Goal: Task Accomplishment & Management: Complete application form

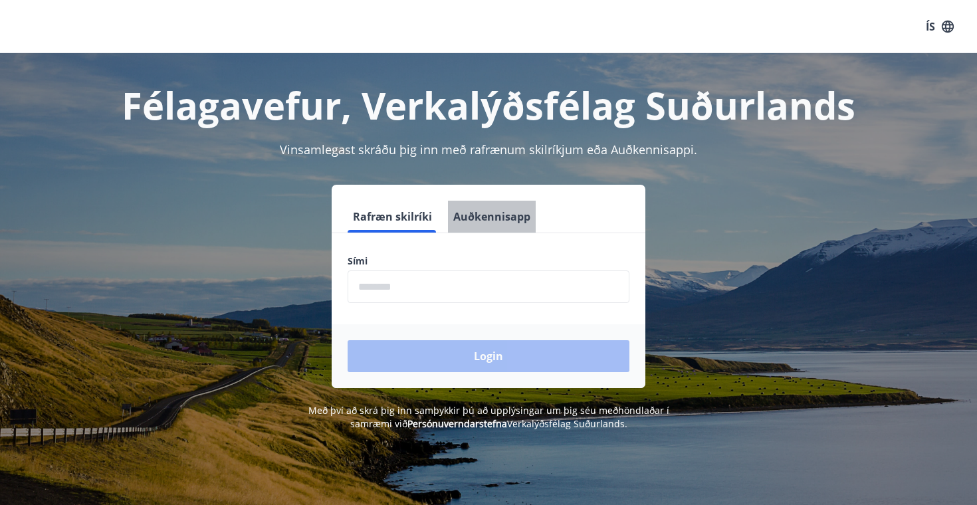
click at [495, 215] on button "Auðkennisapp" at bounding box center [492, 217] width 88 height 32
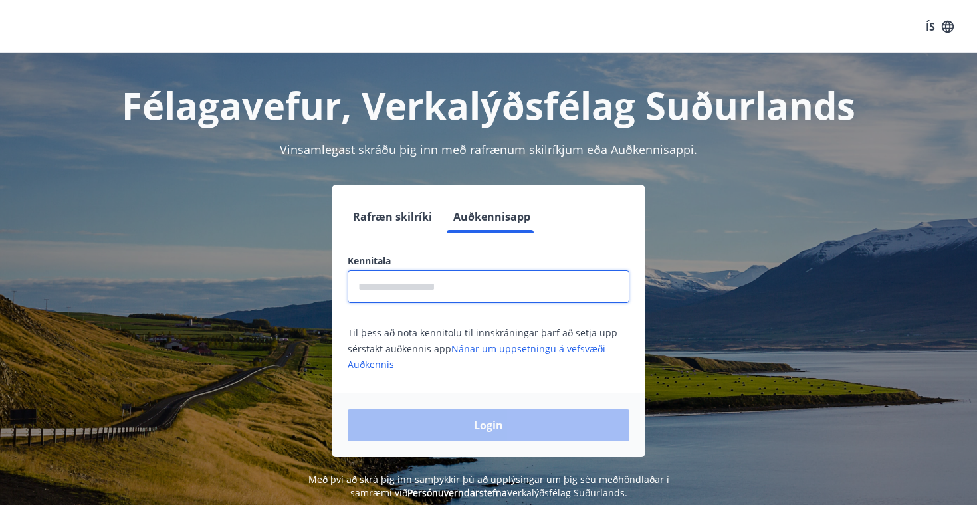
click at [448, 293] on input "text" at bounding box center [489, 287] width 282 height 33
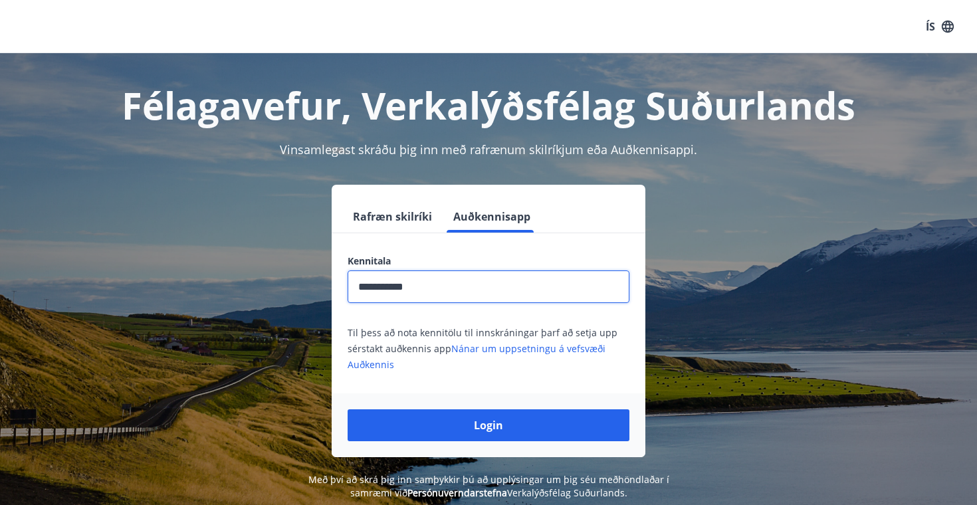
type input "**********"
click at [348, 410] on button "Login" at bounding box center [489, 426] width 282 height 32
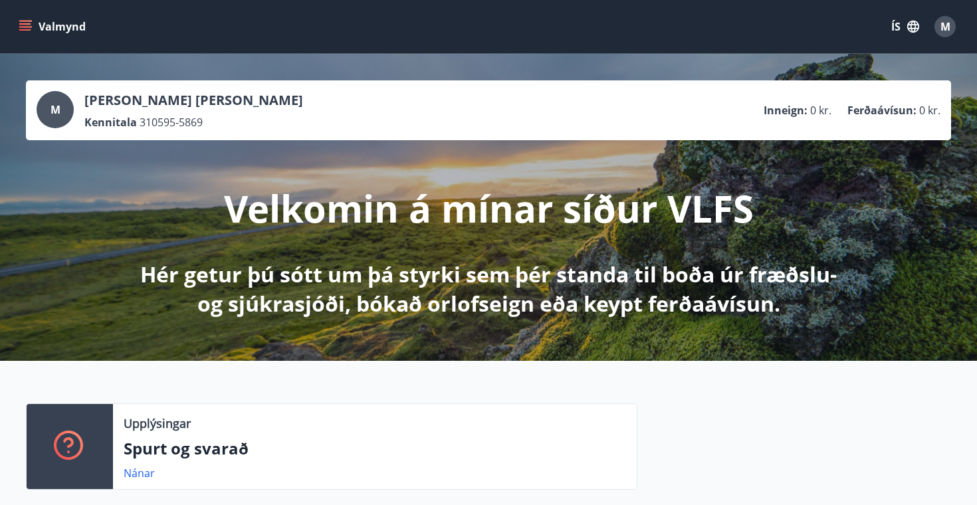
click at [43, 24] on button "Valmynd" at bounding box center [53, 27] width 75 height 24
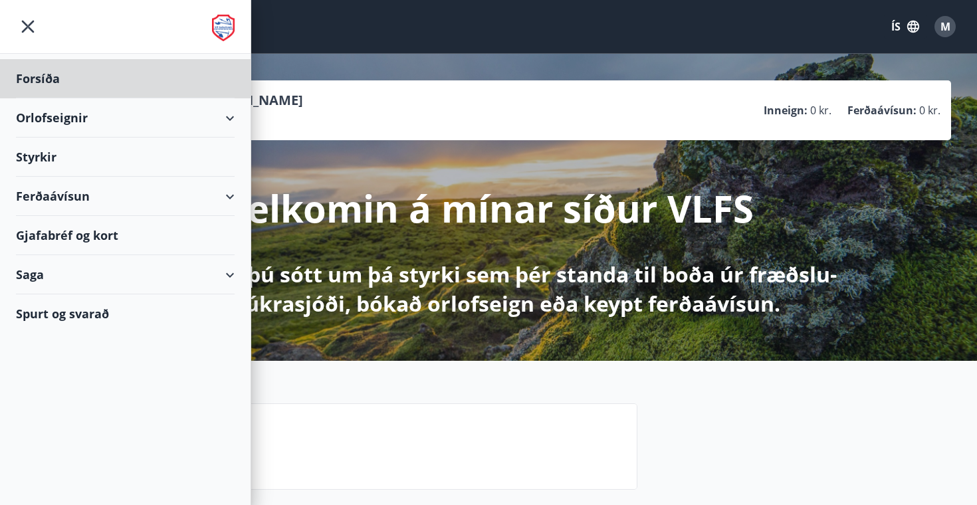
click at [51, 160] on div "Styrkir" at bounding box center [125, 157] width 219 height 39
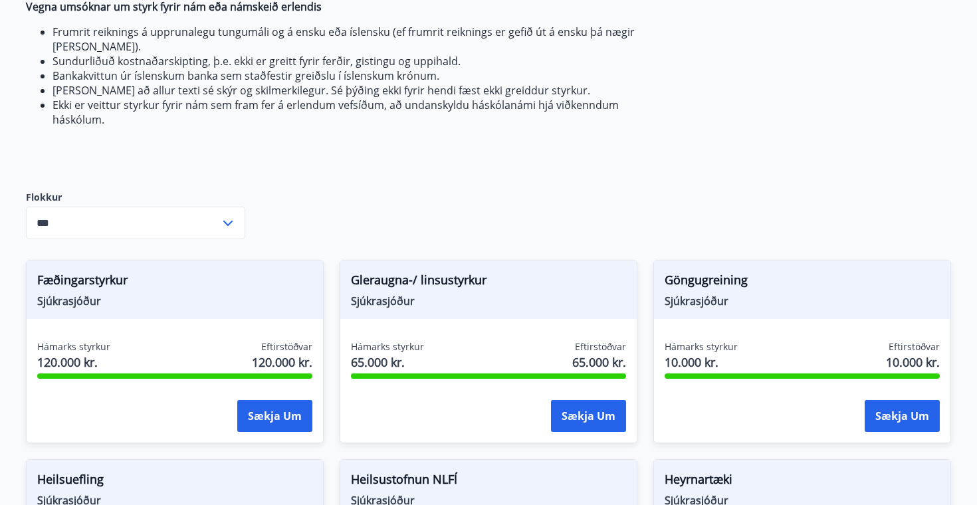
scroll to position [412, 0]
click at [232, 226] on icon at bounding box center [228, 223] width 16 height 16
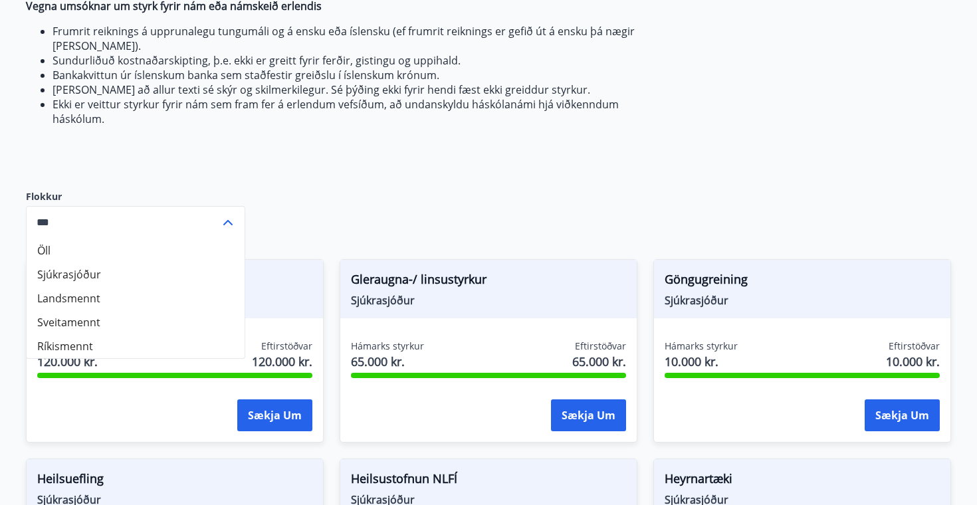
click at [153, 282] on li "Sjúkrasjóður" at bounding box center [136, 275] width 218 height 24
type input "**********"
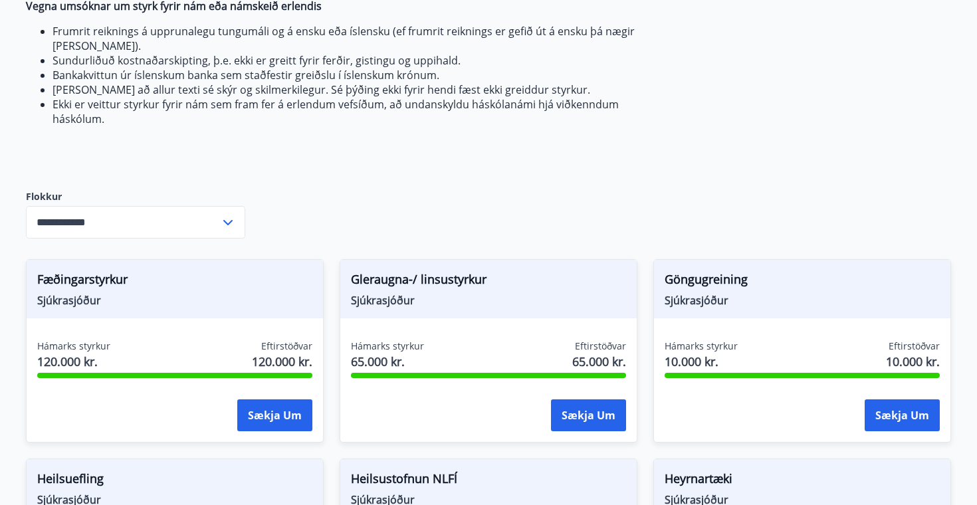
click at [291, 199] on div "**********" at bounding box center [489, 499] width 926 height 1516
click at [693, 120] on div "**********" at bounding box center [489, 499] width 926 height 1516
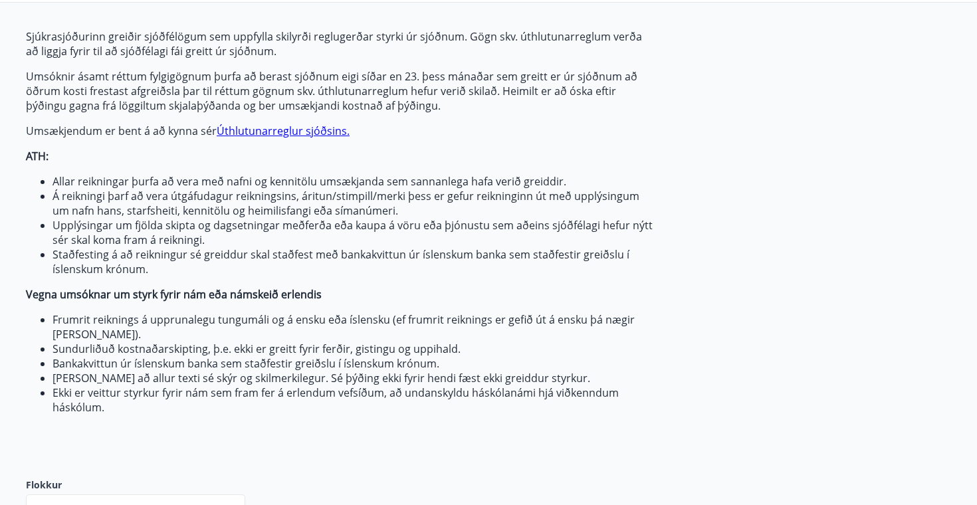
scroll to position [0, 0]
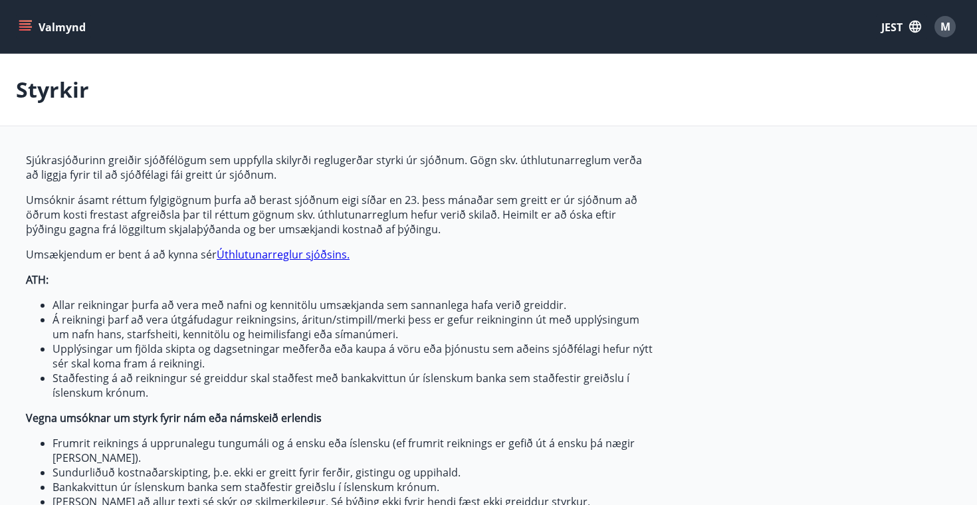
click at [906, 27] on button "JEST" at bounding box center [901, 26] width 51 height 25
click at [739, 92] on div "angielski" at bounding box center [791, 84] width 138 height 16
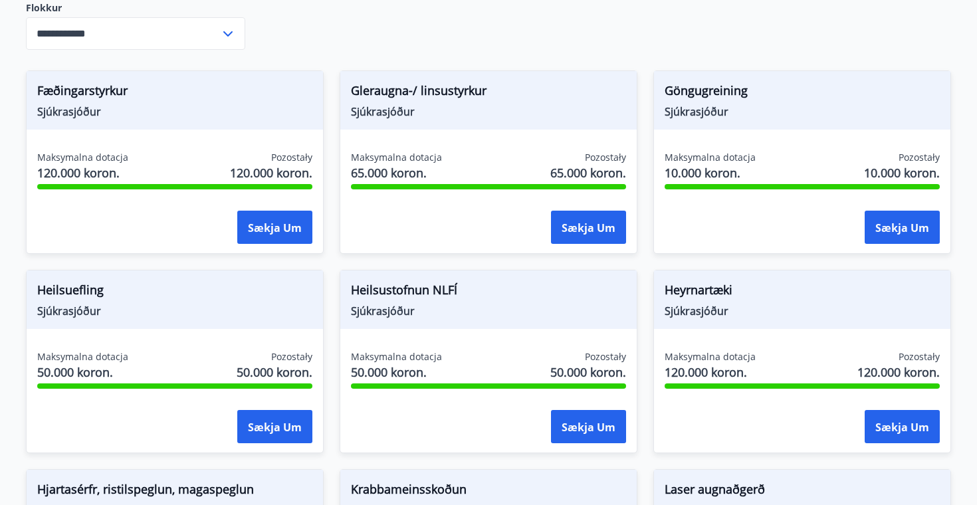
scroll to position [592, 0]
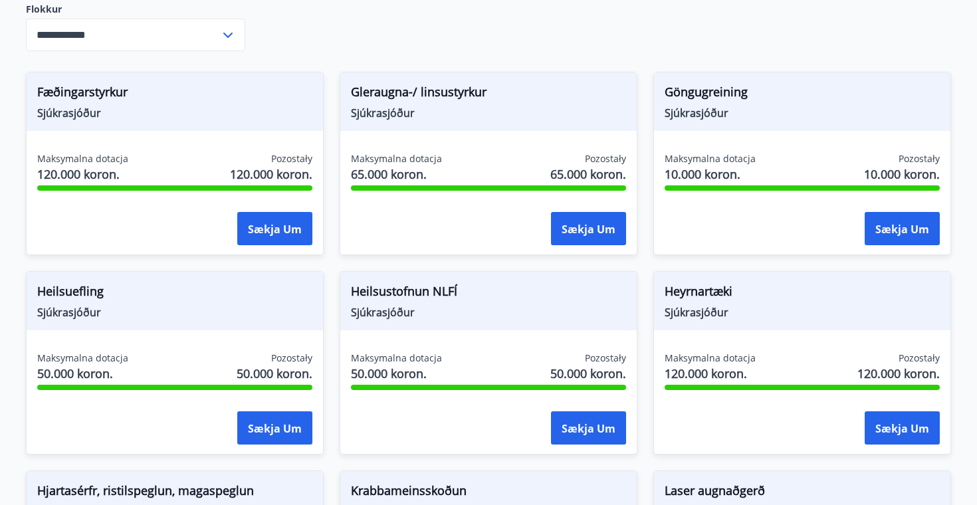
click at [207, 32] on input "**********" at bounding box center [123, 35] width 194 height 33
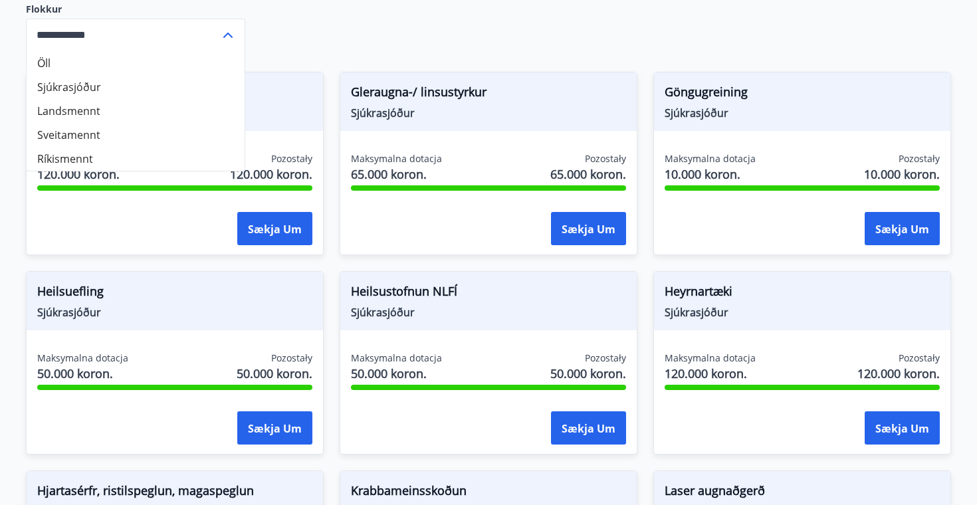
click at [134, 95] on li "Sjúkrasjóður" at bounding box center [136, 87] width 218 height 24
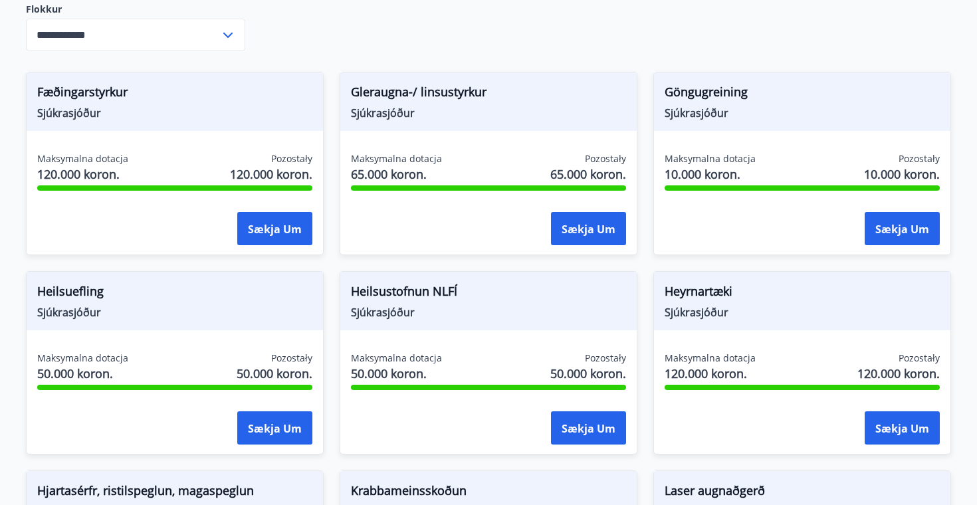
click at [387, 44] on div "Fundusz wypłaca dotacje z funduszu członkom, którzy spełniają wymogi regulacyjn…" at bounding box center [489, 315] width 926 height 1508
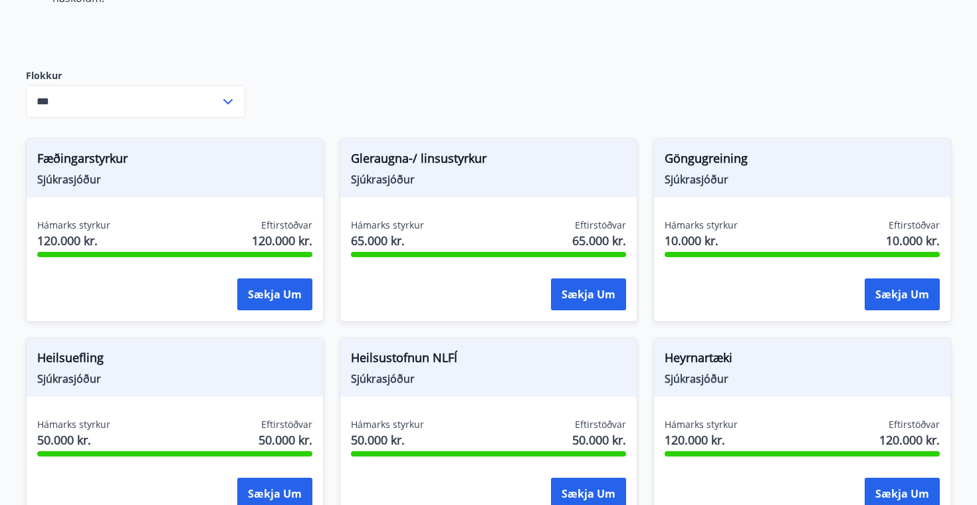
scroll to position [533, 0]
click at [177, 88] on input "***" at bounding box center [123, 102] width 194 height 33
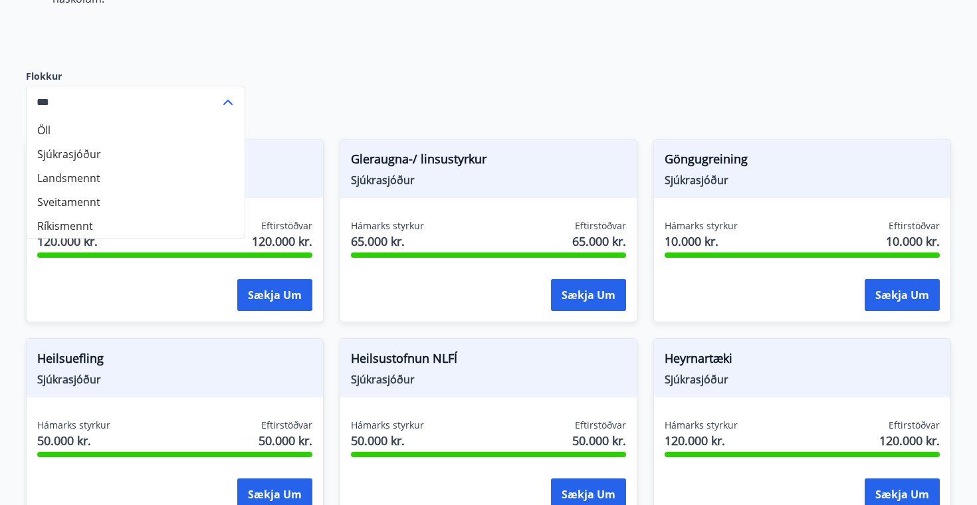
click at [140, 154] on li "Sjúkrasjóður" at bounding box center [136, 154] width 218 height 24
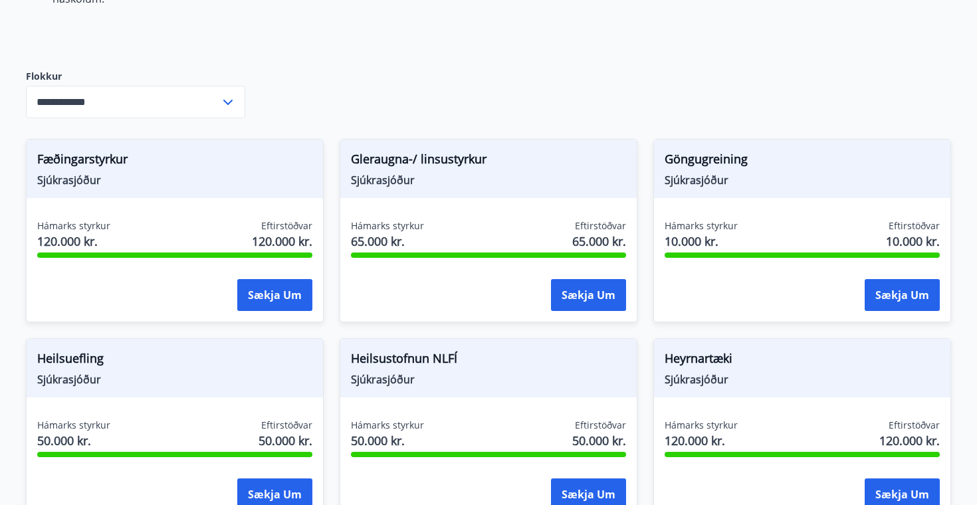
click at [338, 62] on div "**********" at bounding box center [489, 378] width 926 height 1516
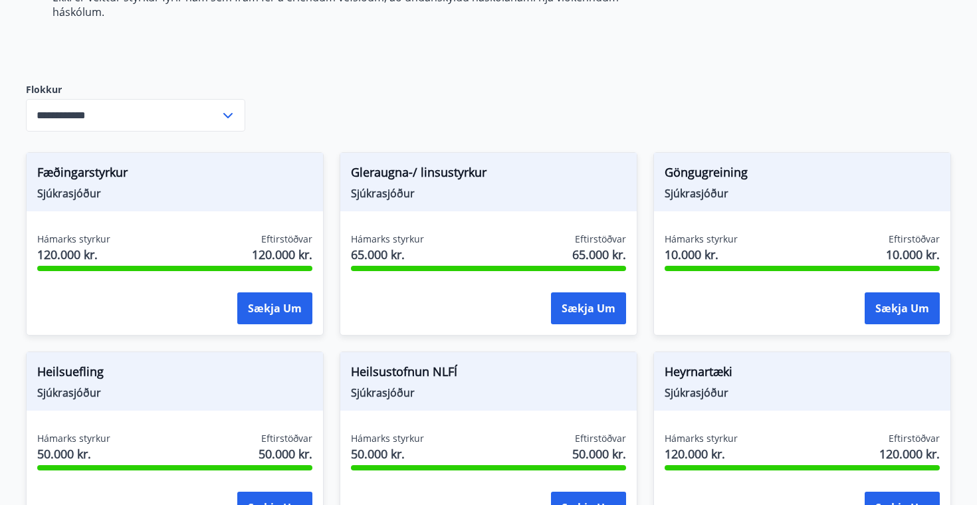
scroll to position [525, 0]
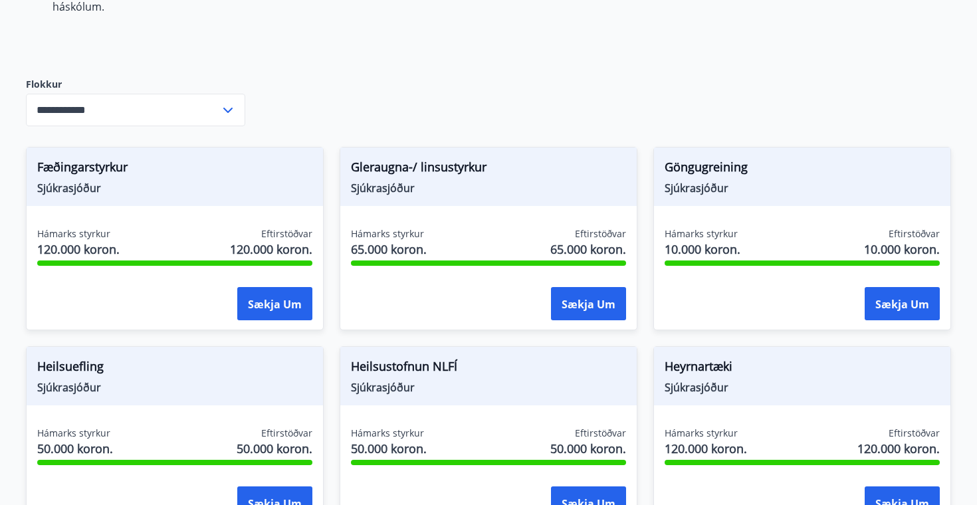
click at [428, 105] on div "Sjúkrasjóðurinn greiðir sjóðfélögum sem uppfylla skilyrði reglugerðar styrki úr…" at bounding box center [489, 386] width 926 height 1516
click at [217, 101] on input "**********" at bounding box center [123, 110] width 194 height 33
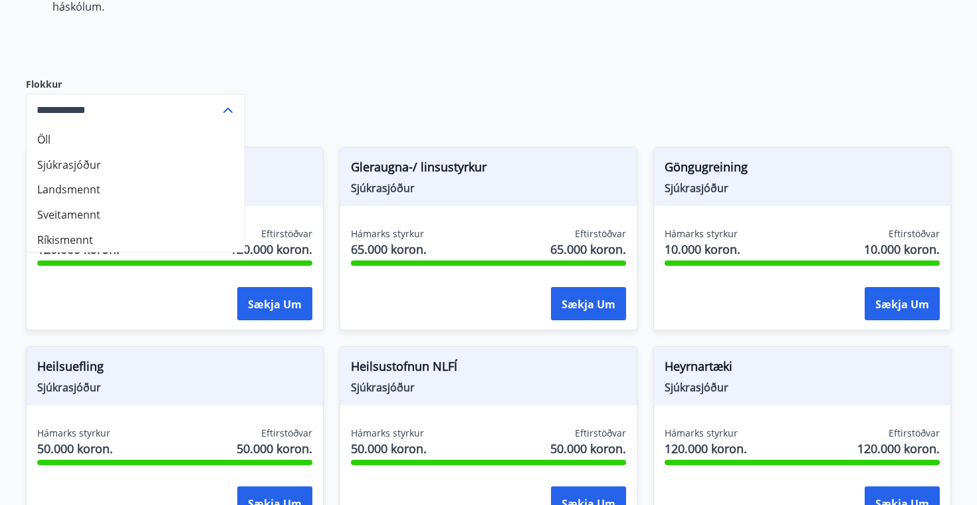
click at [114, 138] on li "Öll" at bounding box center [136, 138] width 218 height 25
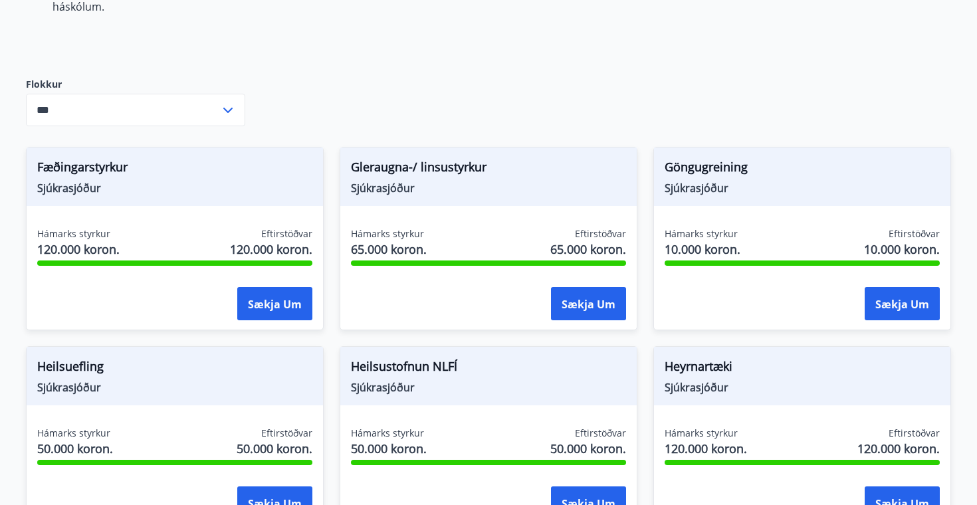
click at [158, 112] on input "***" at bounding box center [123, 110] width 194 height 33
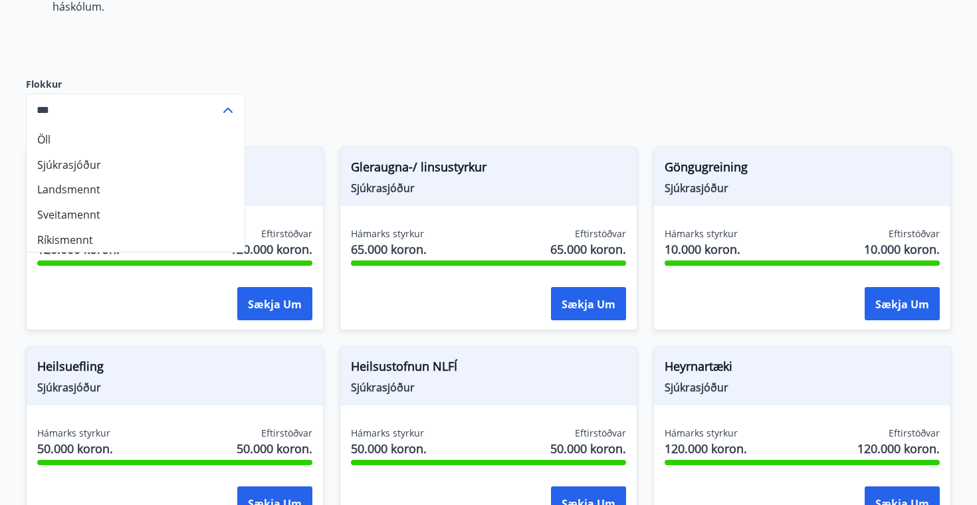
click at [90, 165] on font "Sjúkrasjóður" at bounding box center [69, 164] width 64 height 15
type input "**********"
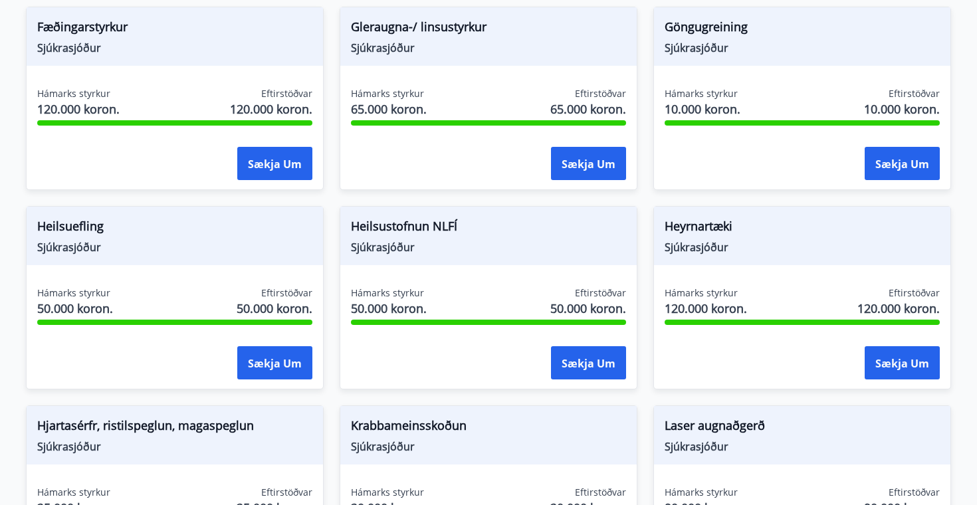
scroll to position [677, 0]
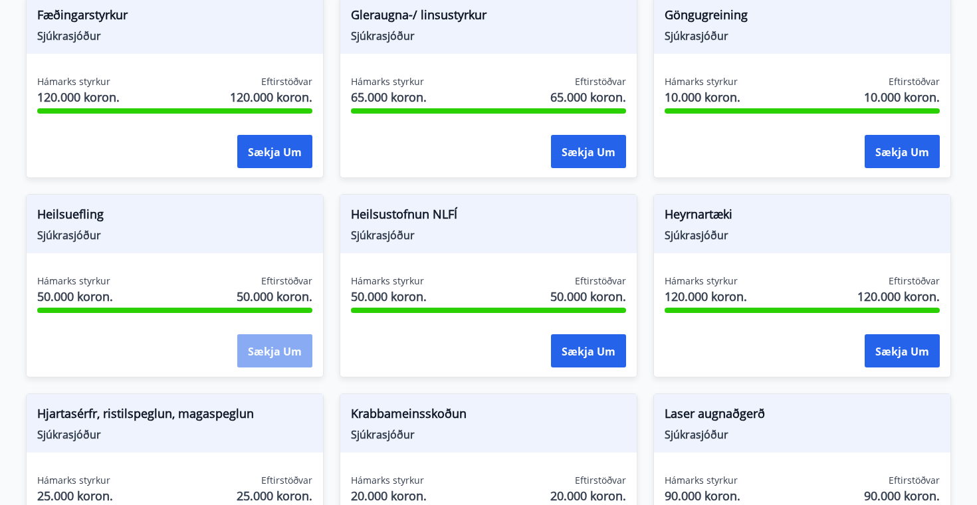
click at [252, 349] on font "Sækja um" at bounding box center [275, 351] width 54 height 15
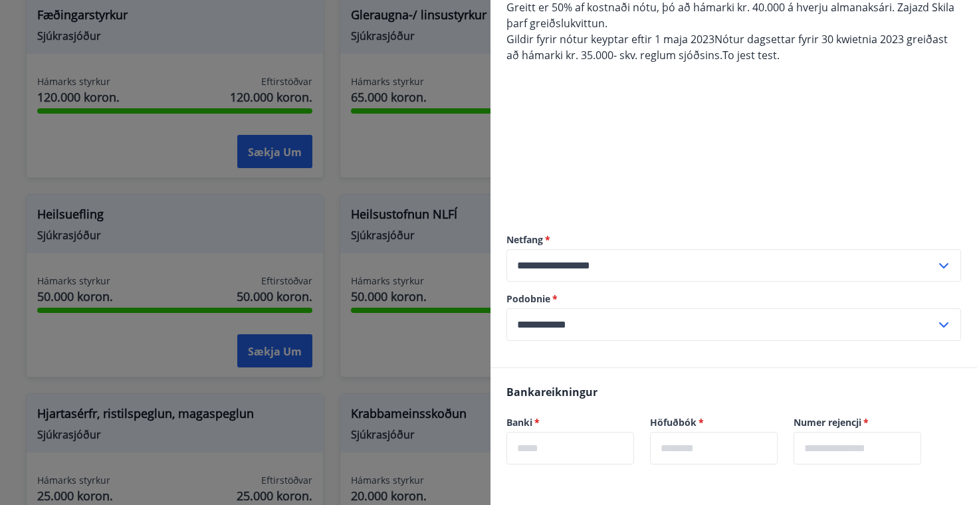
scroll to position [0, 0]
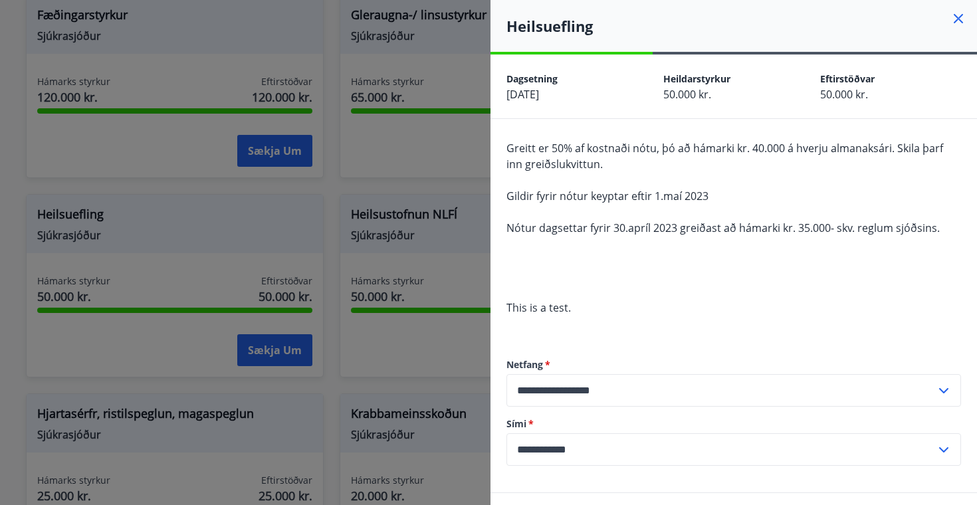
click at [660, 19] on h4 "Heilsuefling" at bounding box center [742, 26] width 471 height 20
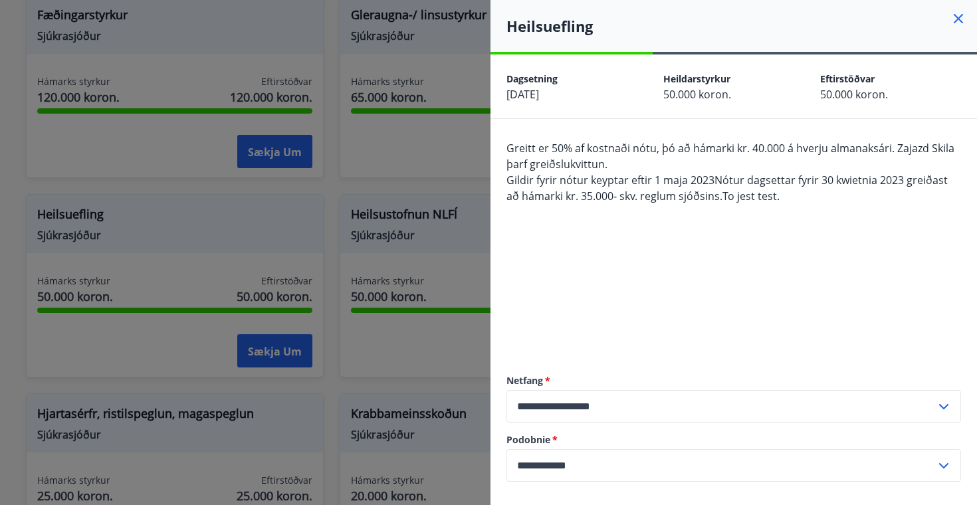
click at [840, 7] on div "Heilsuefling" at bounding box center [734, 26] width 487 height 52
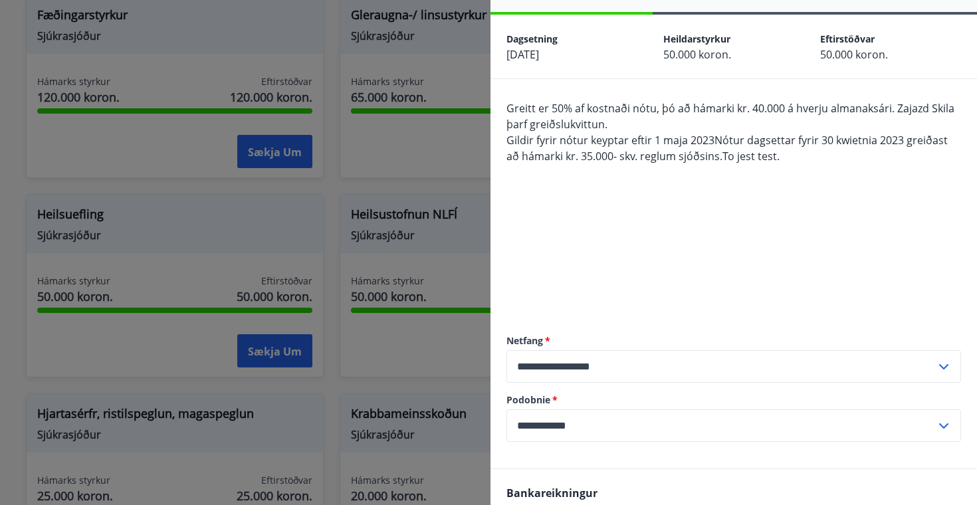
scroll to position [46, 0]
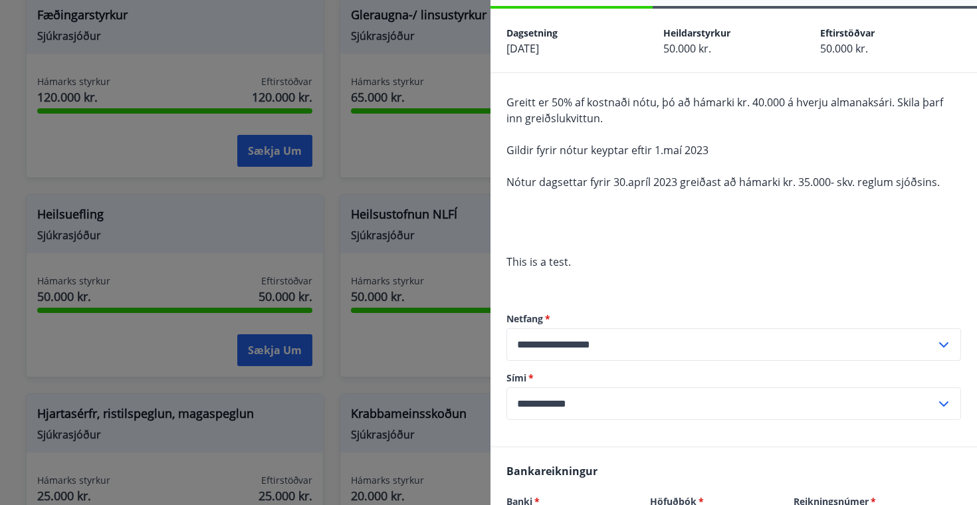
click at [700, 251] on div "Greitt er 50% af kostnaði nótu, þó að hámarki kr. 40.000 á hverju almanaksári. …" at bounding box center [734, 189] width 455 height 191
click at [764, 167] on div "Greitt er 50% af kostnaði nótu, þó að hámarki kr. 40.000 á hverju almanaksári. …" at bounding box center [734, 189] width 455 height 191
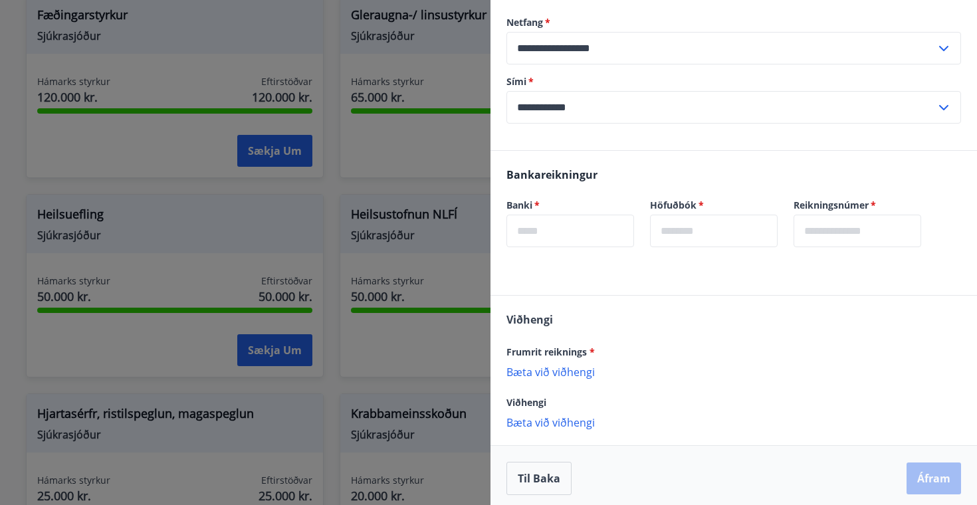
scroll to position [348, 0]
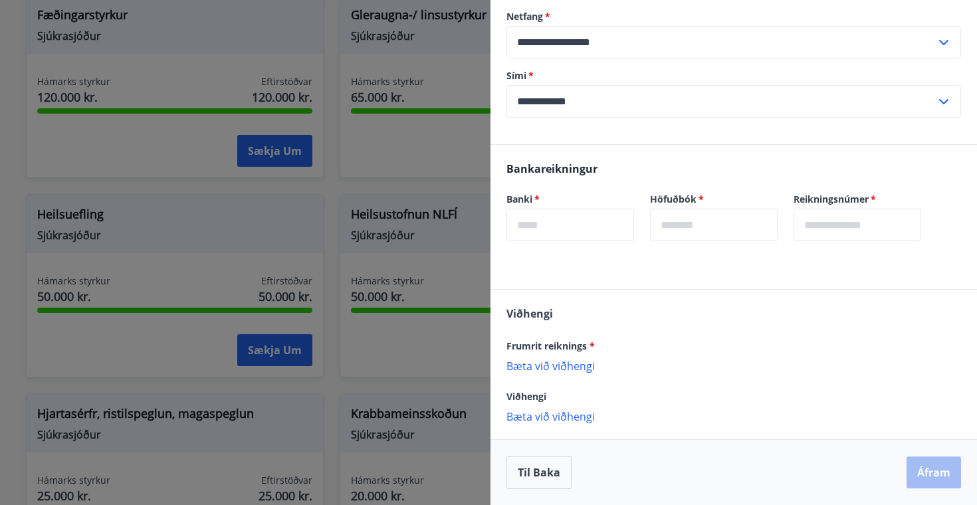
click at [543, 370] on p "Bæta við viðhengi" at bounding box center [734, 365] width 455 height 13
click at [549, 228] on input "text" at bounding box center [571, 225] width 128 height 33
type input "****"
click at [722, 223] on input "text" at bounding box center [714, 225] width 128 height 33
type input "**"
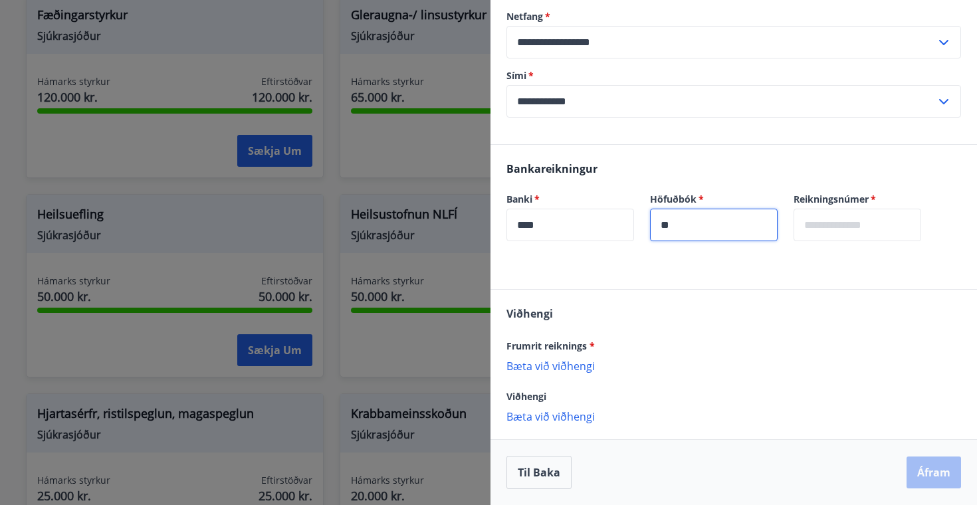
click at [832, 233] on input "text" at bounding box center [858, 225] width 128 height 33
type input "******"
click at [721, 327] on div "[PERSON_NAME] reiknings * [PERSON_NAME] við viðhengi {error_attachment_undefine…" at bounding box center [734, 364] width 487 height 149
click at [566, 371] on p "Bæta við viðhengi" at bounding box center [734, 365] width 455 height 13
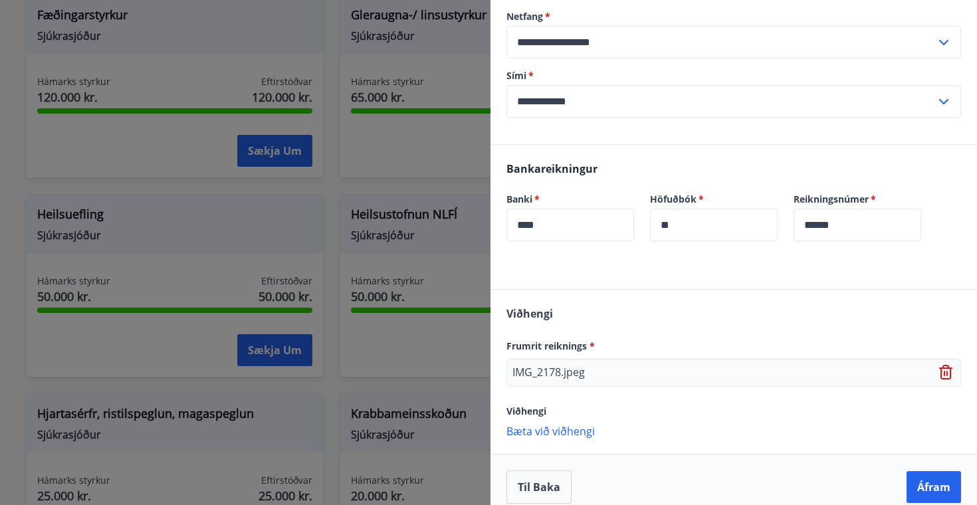
scroll to position [363, 0]
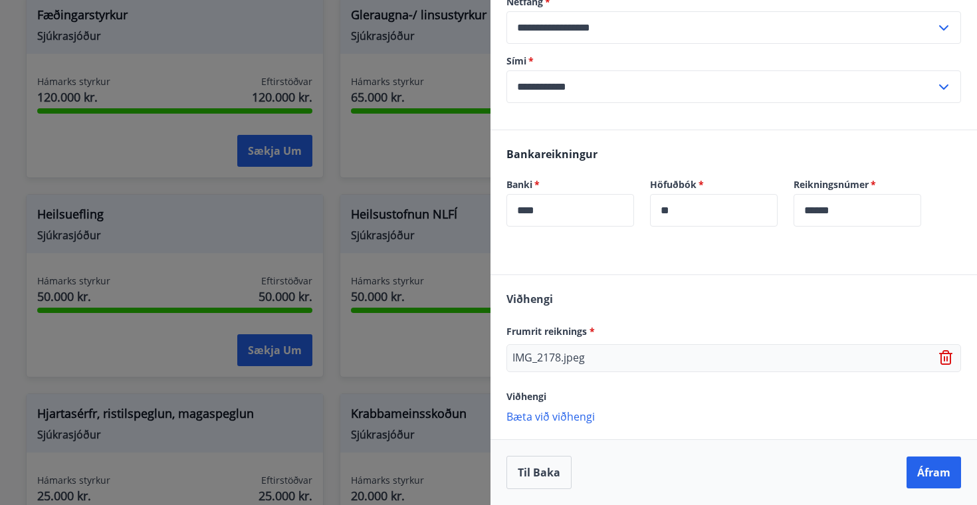
click at [576, 355] on p "IMG_2178.jpeg" at bounding box center [549, 358] width 72 height 16
click at [605, 355] on div "IMG_2178.jpeg" at bounding box center [734, 358] width 455 height 28
click at [945, 354] on icon at bounding box center [947, 358] width 16 height 16
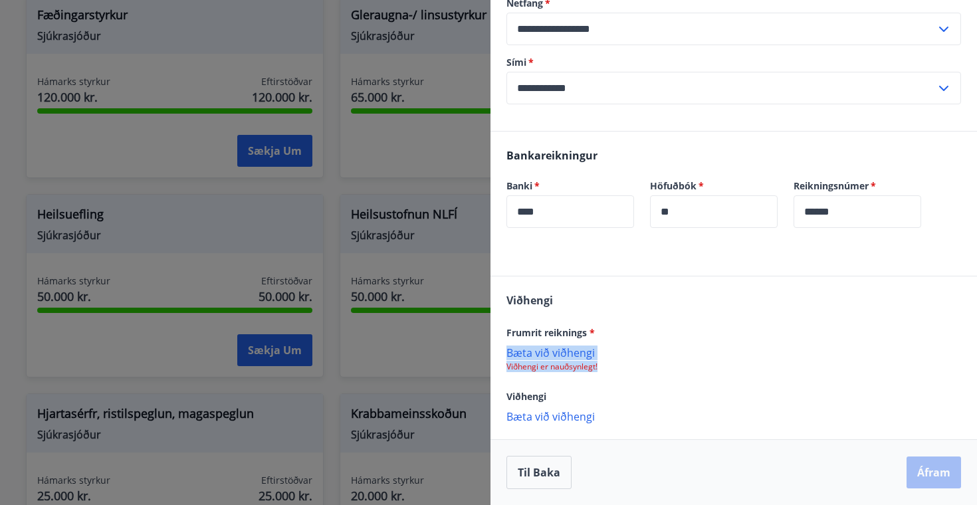
scroll to position [362, 0]
click at [581, 356] on p "Bæta við viðhengi" at bounding box center [734, 352] width 455 height 13
click at [557, 354] on p "Bæta við viðhengi" at bounding box center [734, 352] width 455 height 13
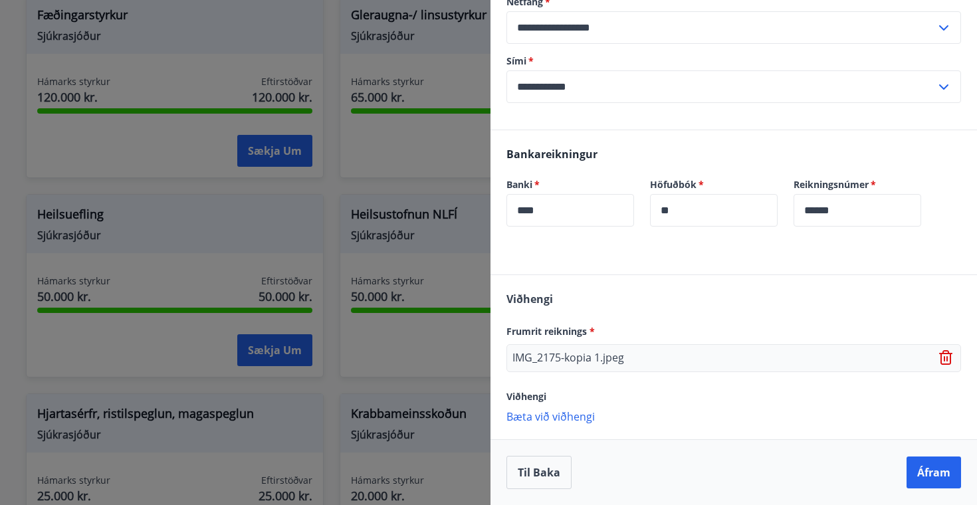
click at [947, 357] on icon at bounding box center [947, 358] width 1 height 5
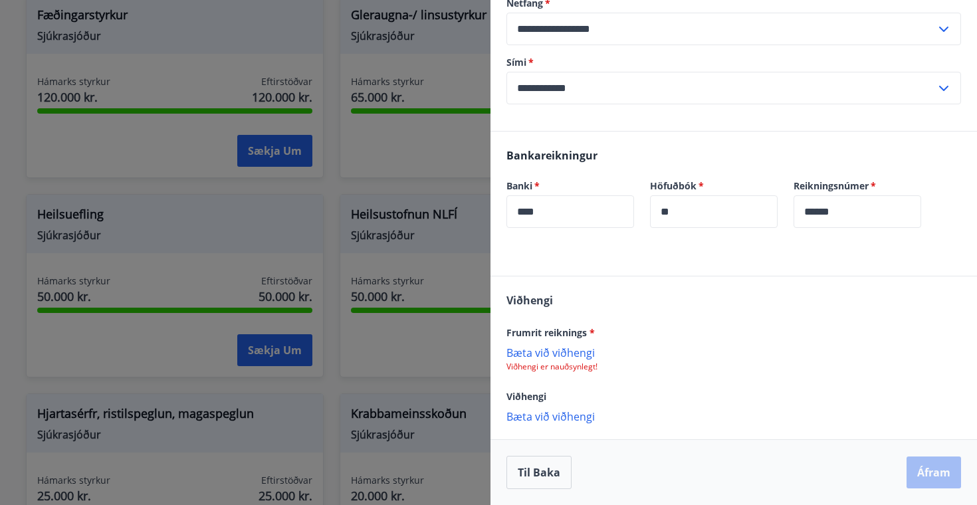
scroll to position [362, 0]
click at [549, 351] on p "Bæta við viðhengi" at bounding box center [734, 352] width 455 height 13
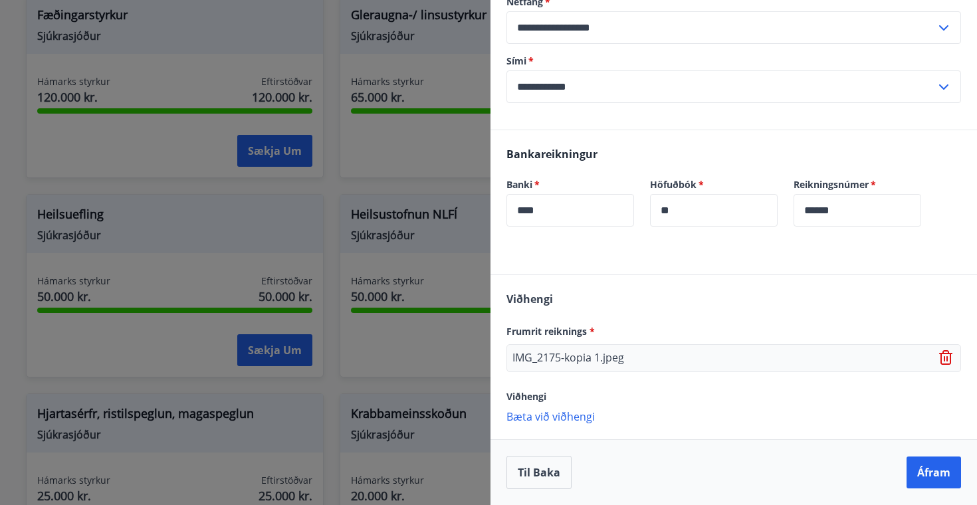
click at [582, 419] on p "Bæta við viðhengi" at bounding box center [734, 416] width 455 height 13
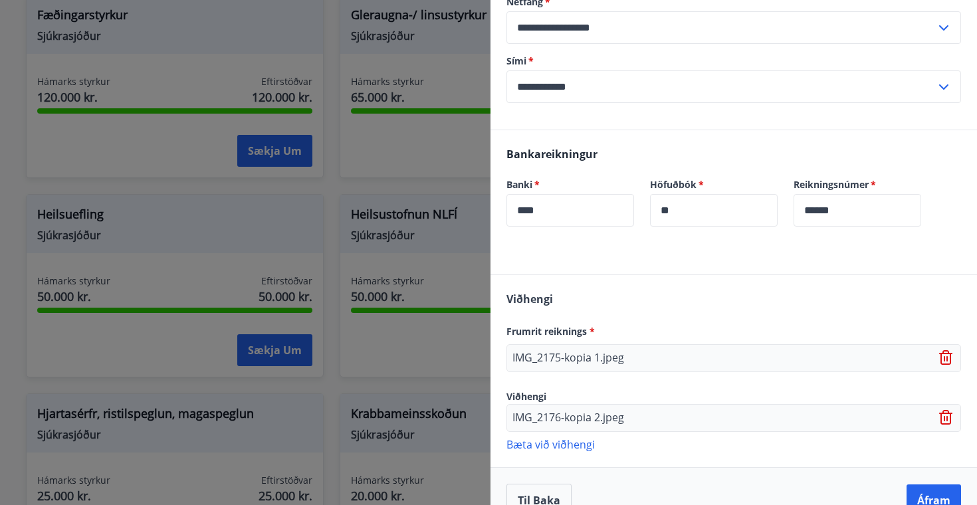
scroll to position [391, 0]
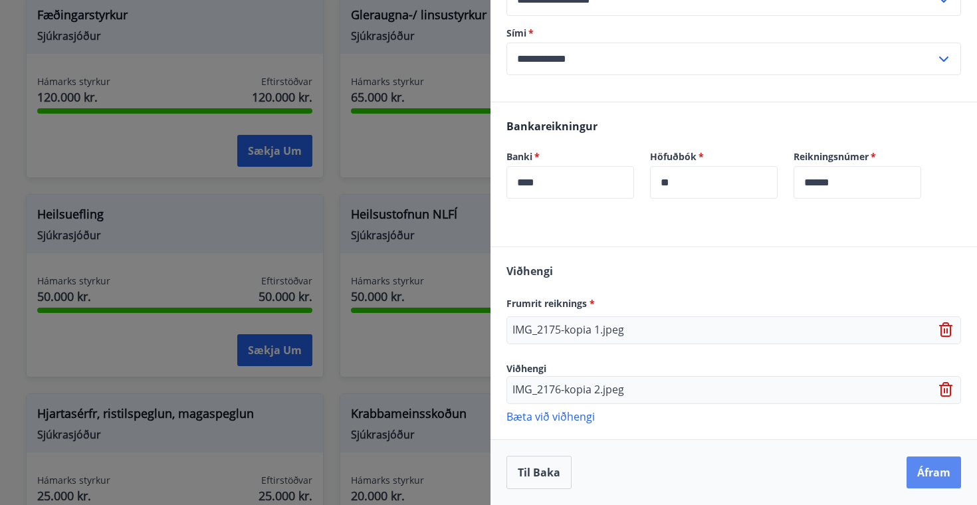
click at [926, 479] on button "Áfram" at bounding box center [934, 473] width 55 height 32
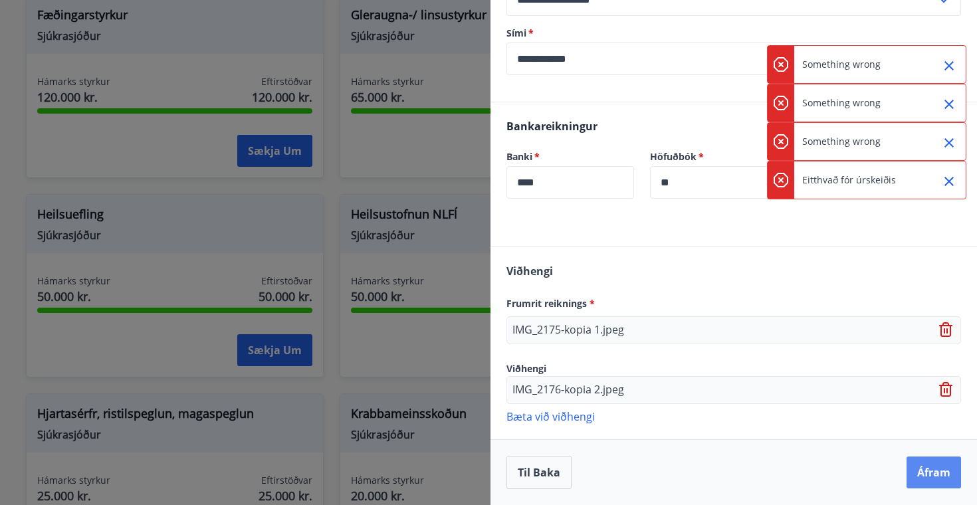
click at [926, 479] on button "Áfram" at bounding box center [934, 473] width 55 height 32
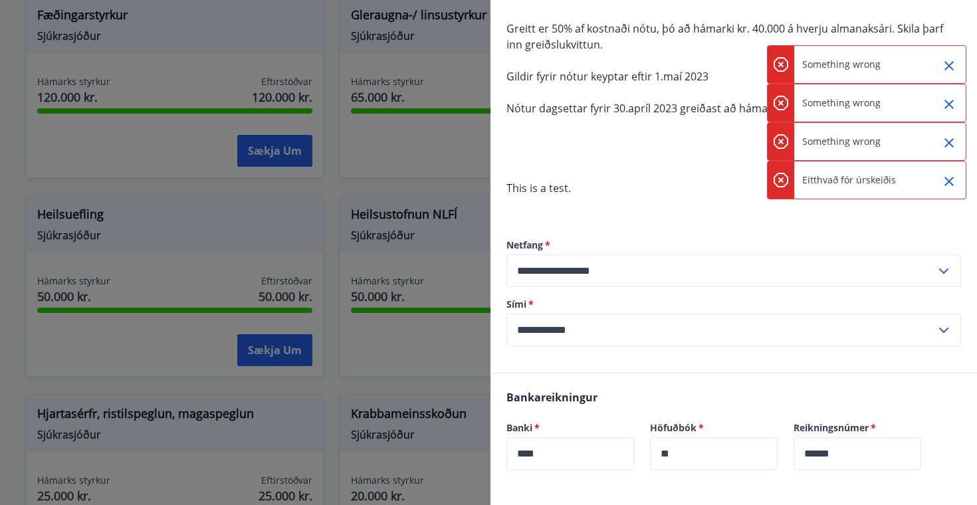
scroll to position [0, 0]
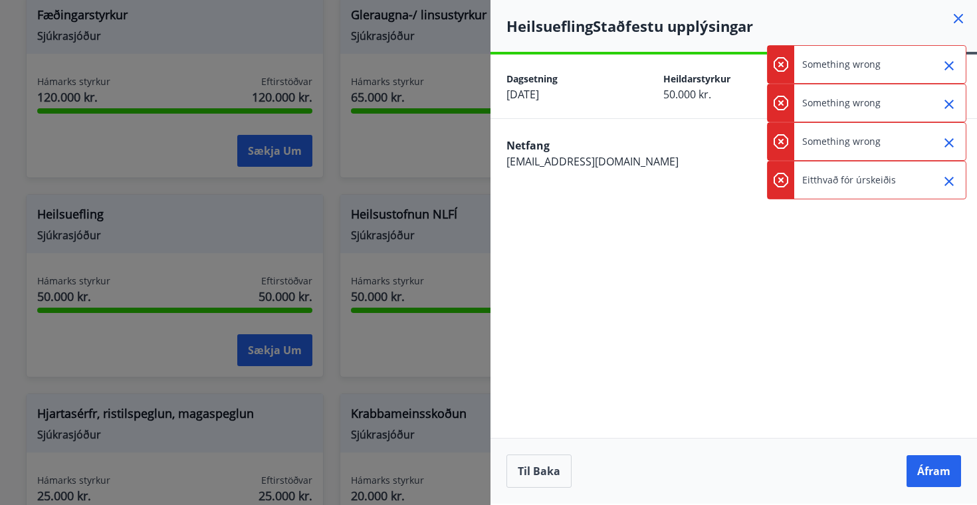
click at [726, 263] on div "**********" at bounding box center [734, 279] width 487 height 449
click at [952, 182] on icon "Close" at bounding box center [949, 182] width 16 height 16
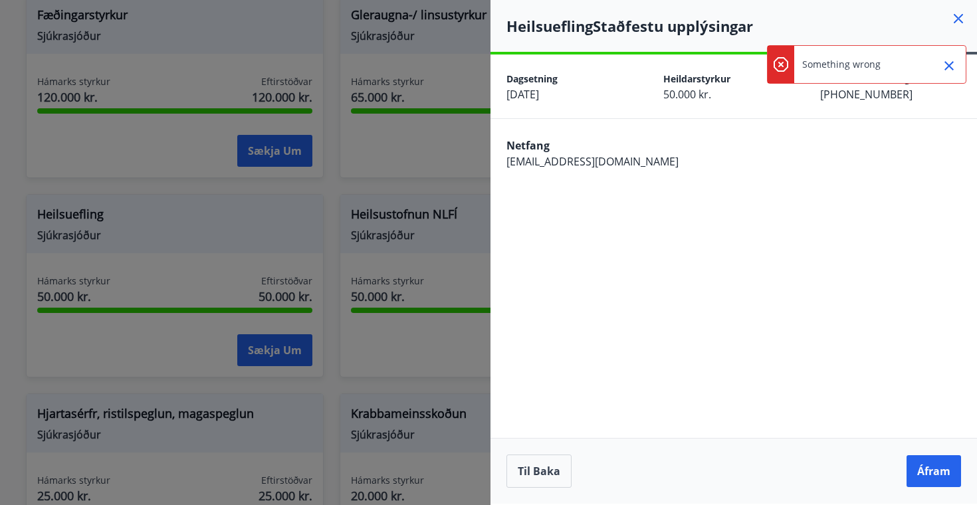
click at [946, 59] on icon "Close" at bounding box center [949, 66] width 16 height 16
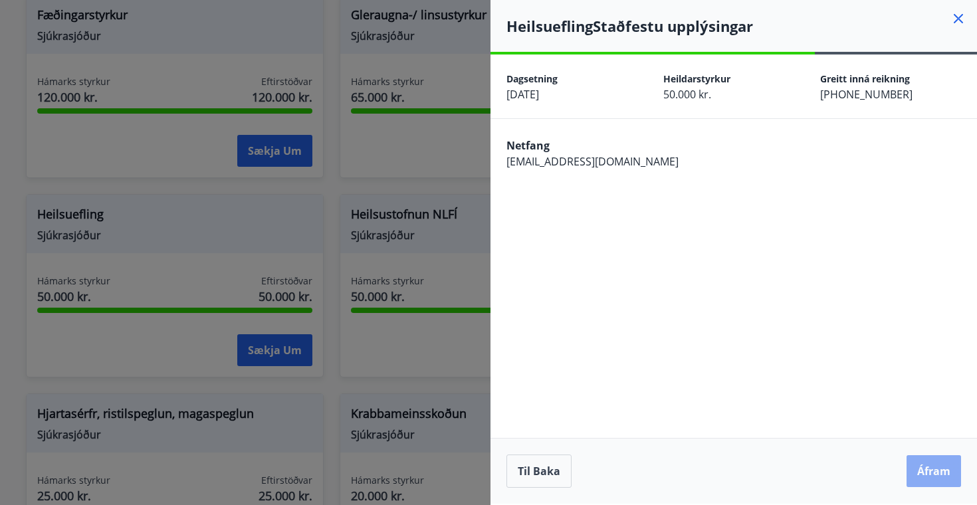
click at [920, 475] on button "Áfram" at bounding box center [934, 471] width 55 height 32
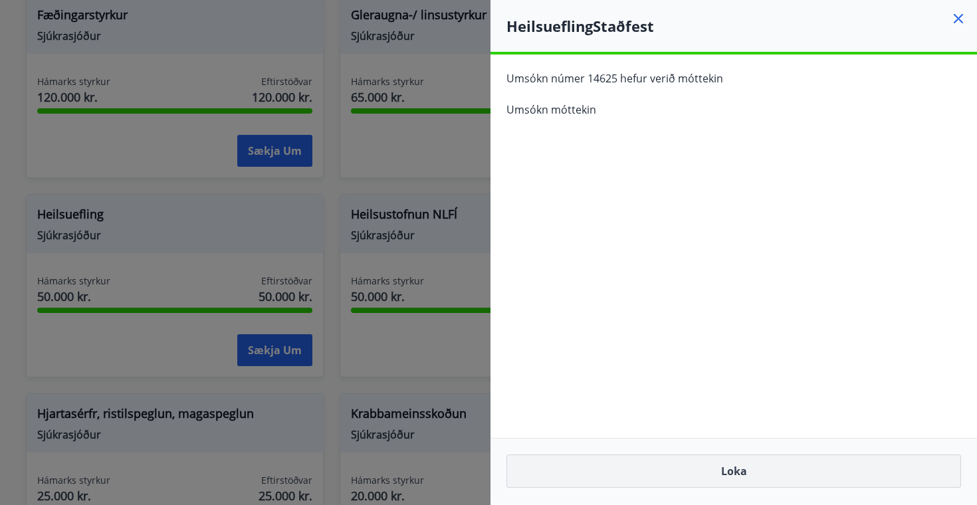
click at [830, 469] on button "Loka" at bounding box center [734, 471] width 455 height 33
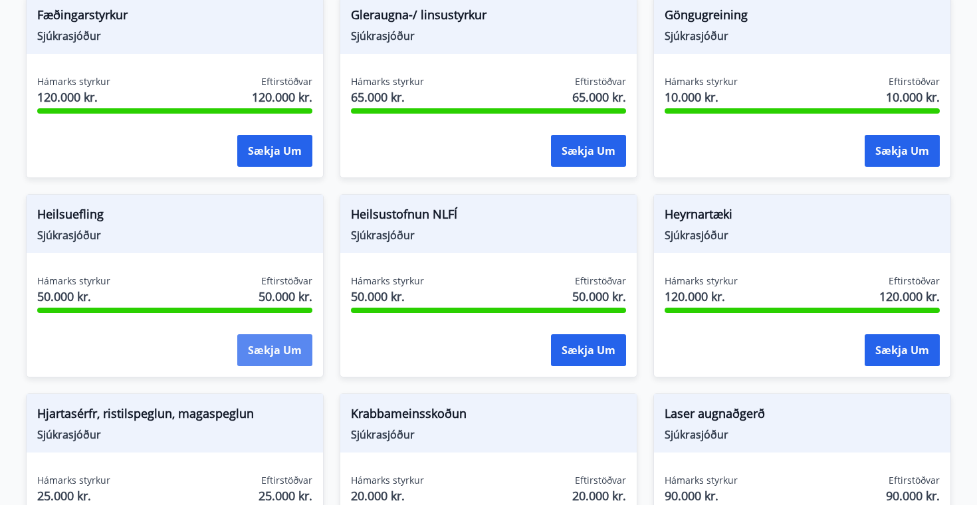
click at [253, 351] on button "Sækja um" at bounding box center [274, 350] width 75 height 32
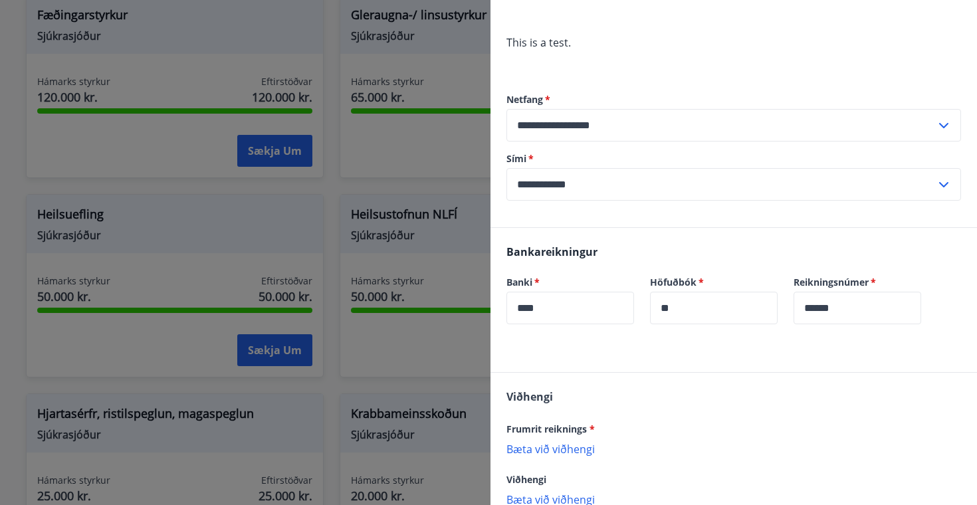
scroll to position [348, 0]
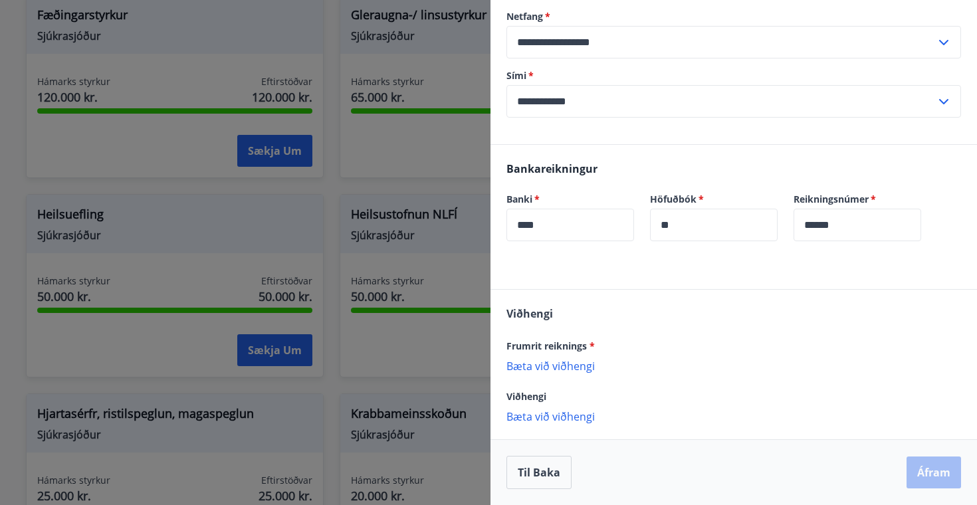
click at [572, 364] on p "Bæta við viðhengi" at bounding box center [734, 365] width 455 height 13
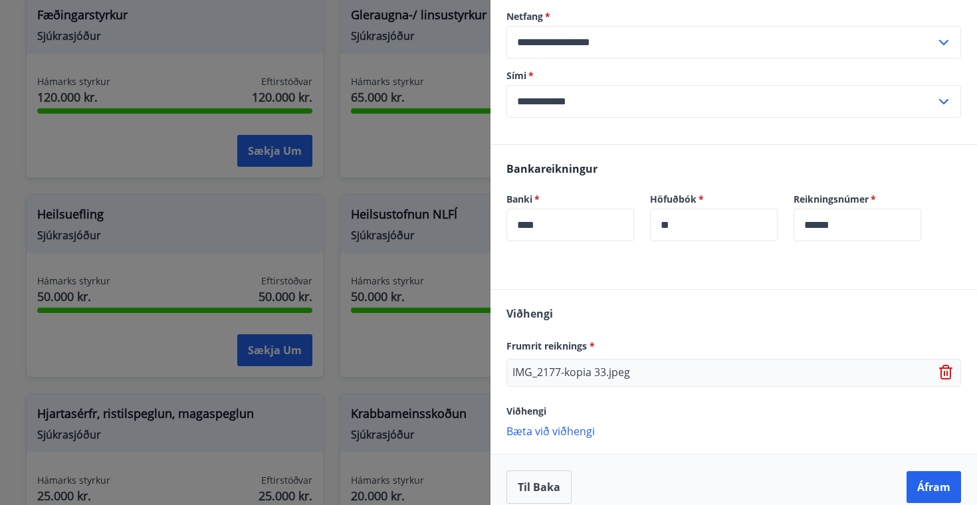
click at [523, 435] on p "Bæta við viðhengi" at bounding box center [734, 430] width 455 height 13
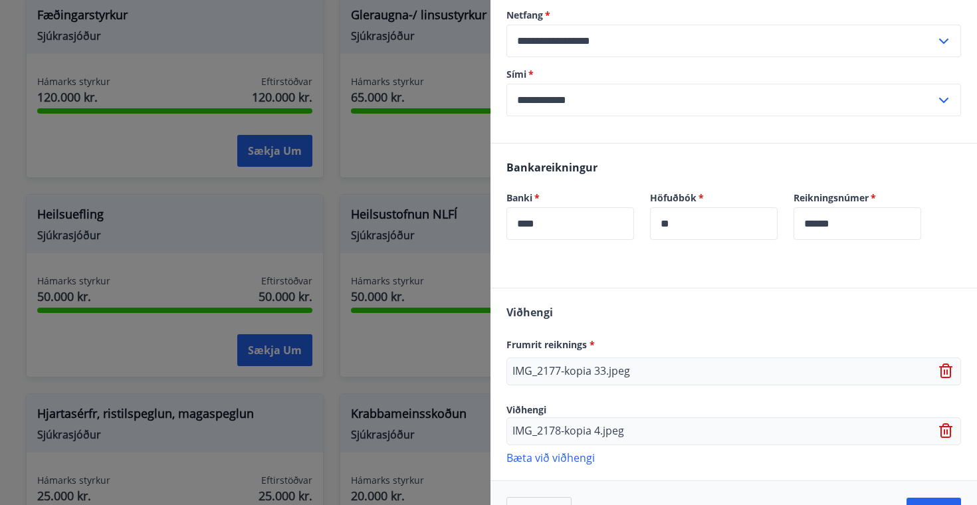
scroll to position [391, 0]
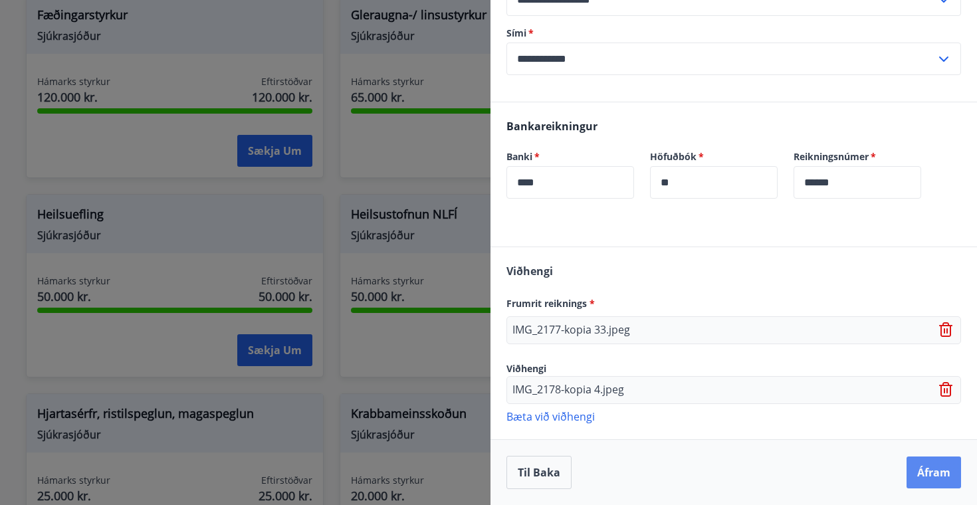
click at [927, 465] on button "Áfram" at bounding box center [934, 473] width 55 height 32
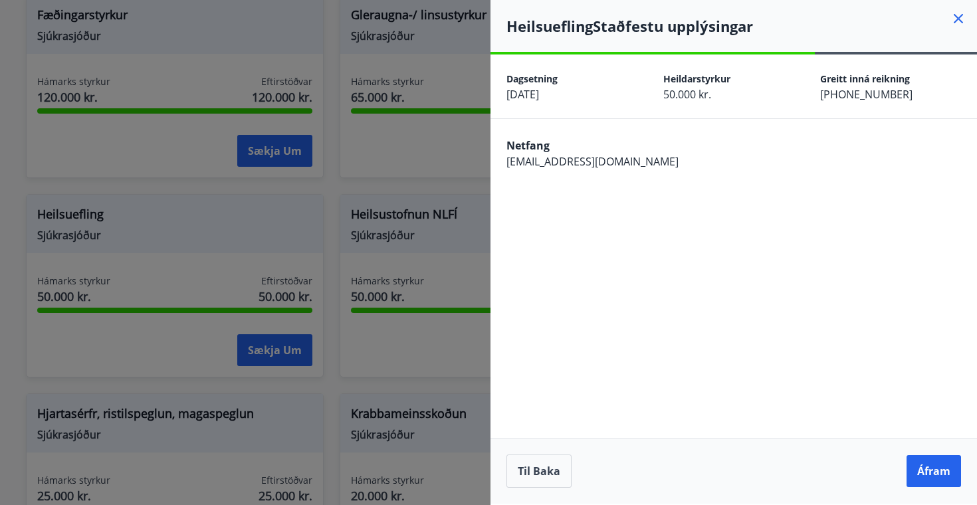
click at [927, 465] on button "Áfram" at bounding box center [934, 471] width 55 height 32
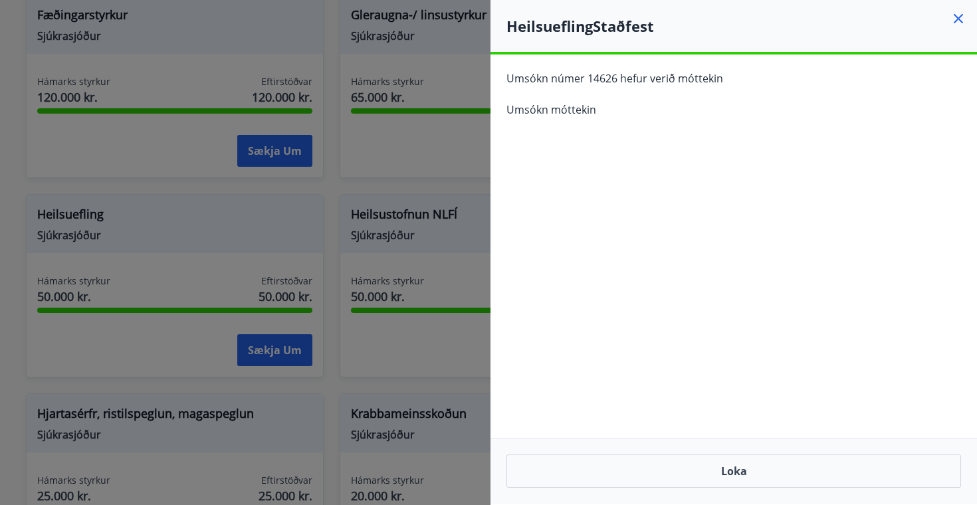
click at [927, 465] on button "Loka" at bounding box center [734, 471] width 455 height 33
